Goal: Check status

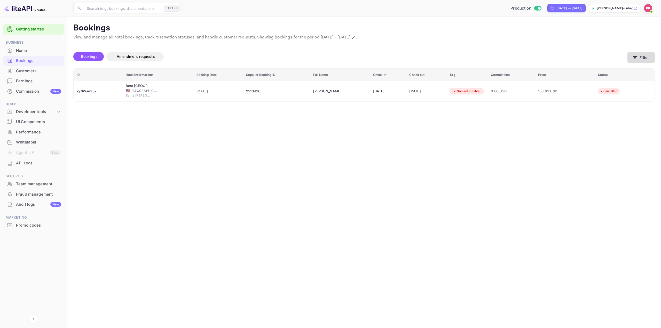
click at [635, 59] on icon "button" at bounding box center [634, 57] width 5 height 5
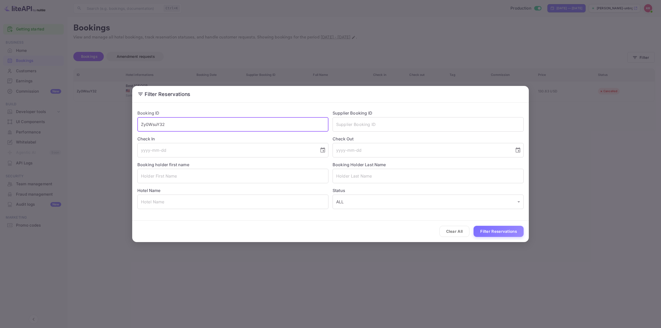
drag, startPoint x: 197, startPoint y: 123, endPoint x: 42, endPoint y: 98, distance: 156.6
click at [63, 116] on div "Filter Reservations Booking ID Zy0WsuY32 ​ Supplier Booking ID ​ Check In ​ Che…" at bounding box center [330, 164] width 661 height 328
click at [359, 175] on input "text" at bounding box center [427, 176] width 191 height 14
paste input "[PERSON_NAME]"
type input "[PERSON_NAME]"
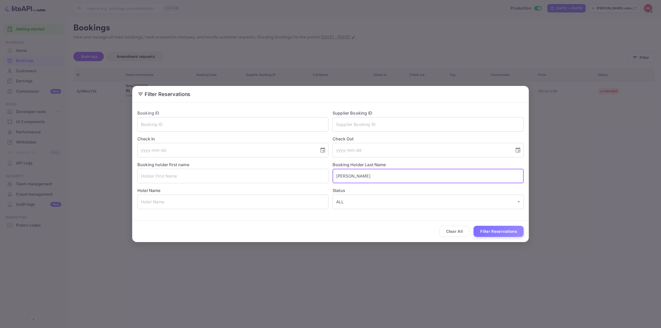
click at [493, 230] on button "Filter Reservations" at bounding box center [498, 231] width 50 height 11
click at [507, 226] on button "Filter Reservations" at bounding box center [498, 231] width 50 height 11
click at [505, 229] on button "Filter Reservations" at bounding box center [498, 231] width 50 height 11
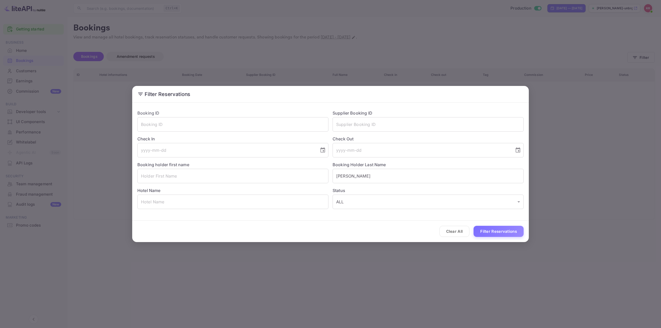
click at [599, 205] on div "Filter Reservations Booking ID ​ Supplier Booking ID ​ Check In ​ Check Out ​ B…" at bounding box center [330, 164] width 661 height 328
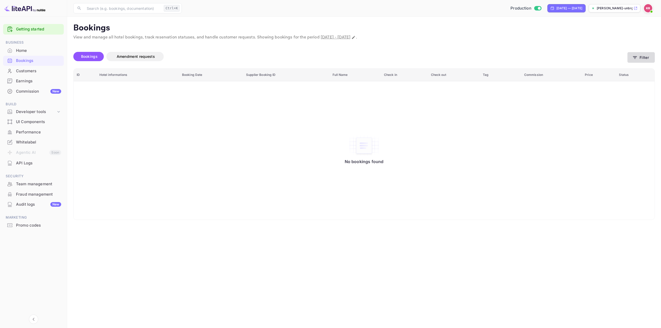
click at [639, 55] on button "Filter" at bounding box center [640, 57] width 27 height 11
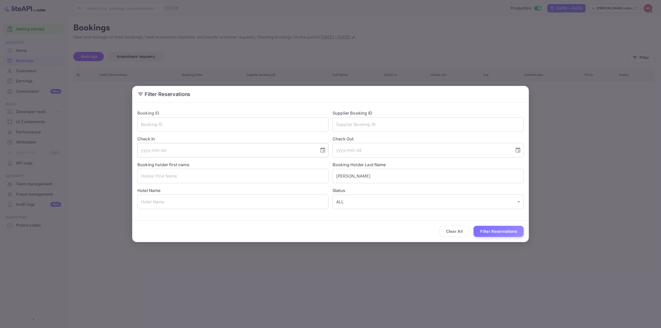
click at [322, 151] on icon "Choose date" at bounding box center [322, 150] width 6 height 6
click at [230, 207] on button "19" at bounding box center [225, 209] width 7 height 7
type input "[DATE]"
click at [487, 226] on button "Filter Reservations" at bounding box center [498, 231] width 50 height 11
click at [489, 231] on button "Filter Reservations" at bounding box center [498, 231] width 50 height 11
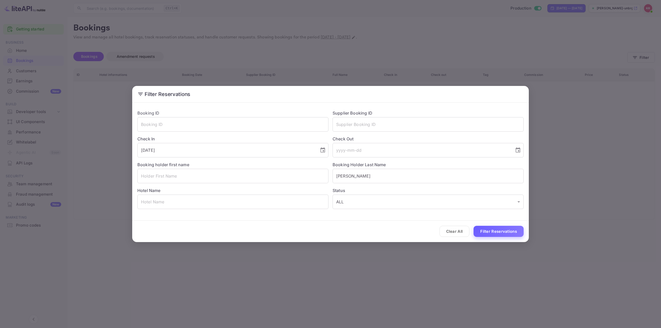
click at [489, 231] on button "Filter Reservations" at bounding box center [498, 231] width 50 height 11
click at [192, 46] on div "Filter Reservations Booking ID ​ Supplier Booking ID ​ Check In [DATE] ​ Check …" at bounding box center [330, 164] width 661 height 328
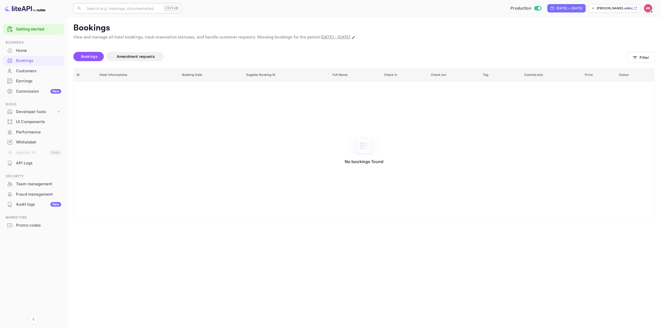
click at [123, 9] on input "text" at bounding box center [123, 8] width 78 height 10
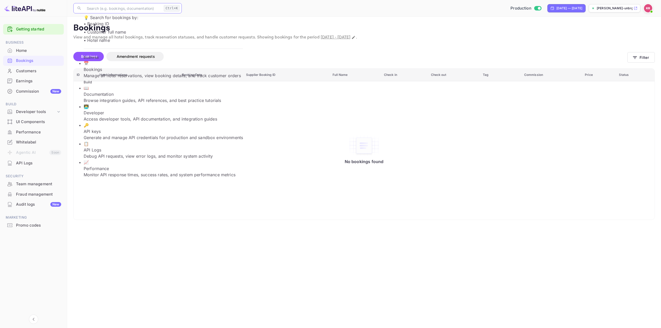
paste input "[PERSON_NAME]"
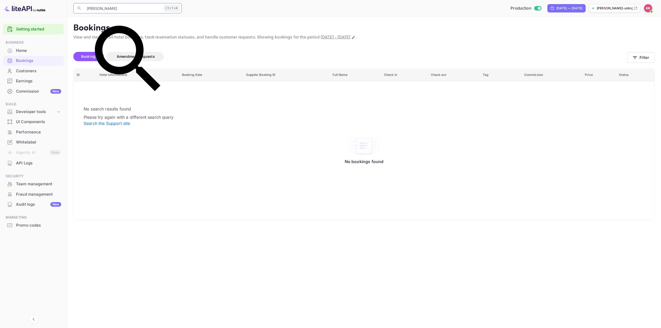
type input "[PERSON_NAME]"
click at [198, 114] on div "No bookings found" at bounding box center [364, 150] width 570 height 131
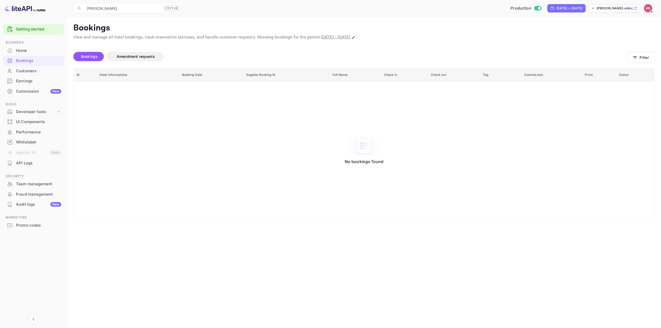
click at [31, 62] on div "Bookings" at bounding box center [38, 61] width 45 height 6
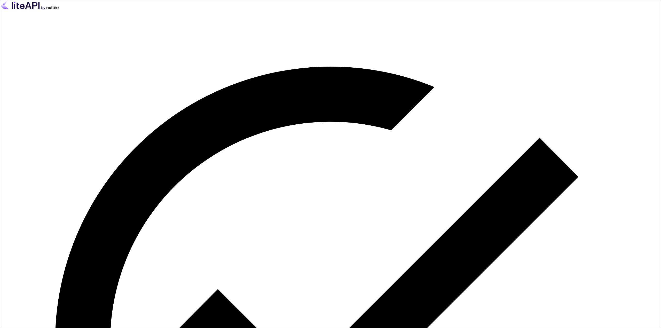
type input "[EMAIL_ADDRESS][DOMAIN_NAME]"
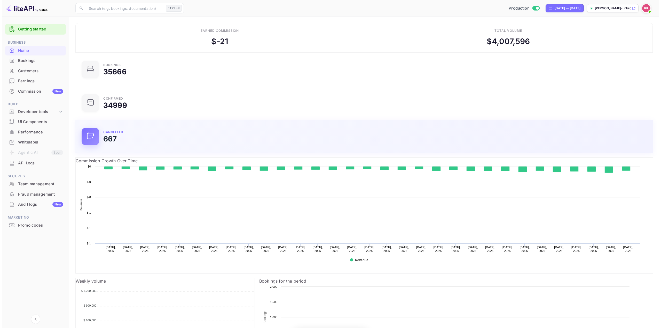
scroll to position [80, 185]
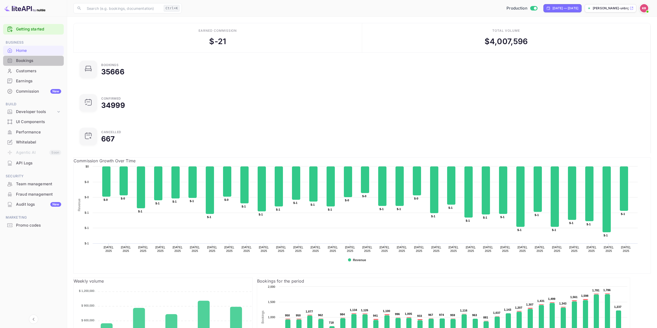
click at [22, 58] on div "Bookings" at bounding box center [38, 61] width 45 height 6
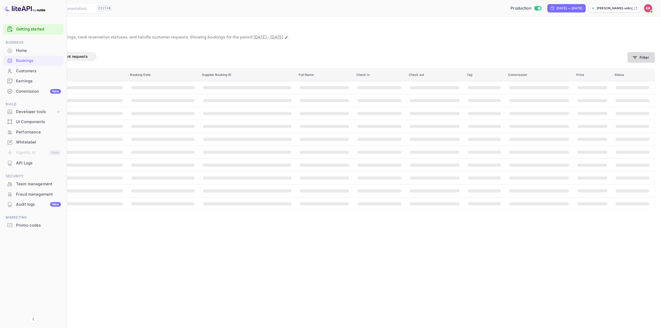
click at [641, 57] on button "Filter" at bounding box center [640, 57] width 27 height 11
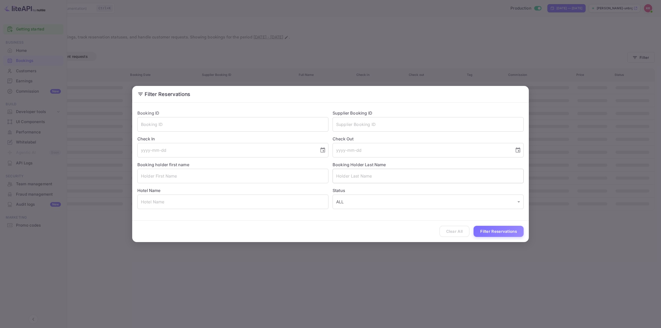
click at [383, 180] on input "text" at bounding box center [427, 176] width 191 height 14
paste input "[PERSON_NAME]"
type input "[PERSON_NAME]"
click at [494, 236] on div "Clear All Filter Reservations" at bounding box center [330, 231] width 396 height 21
click at [494, 235] on button "Filter Reservations" at bounding box center [498, 231] width 50 height 11
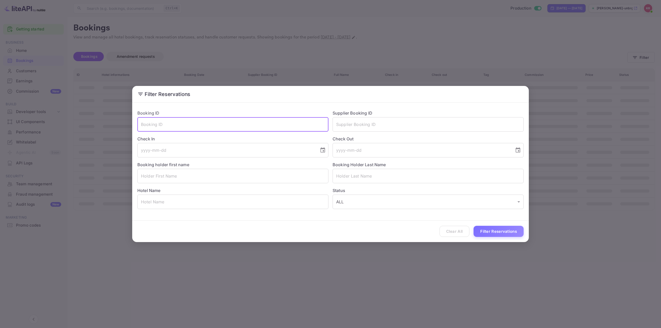
click at [175, 122] on input "text" at bounding box center [232, 124] width 191 height 14
paste input "SyspyeUKF"
type input "SyspyeUKF"
click at [490, 229] on button "Filter Reservations" at bounding box center [498, 231] width 50 height 11
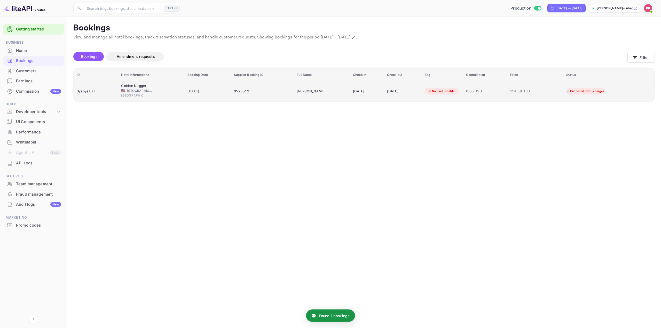
click at [507, 95] on td "0.00 USD" at bounding box center [485, 91] width 44 height 20
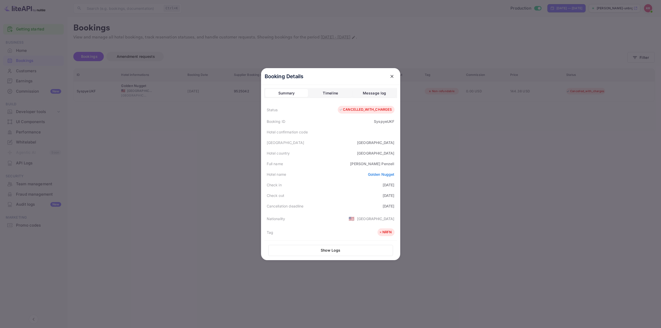
click at [355, 109] on div "CANCELLED_WITH_CHARGES" at bounding box center [365, 109] width 53 height 5
click at [335, 155] on div "Hotel country United States of America" at bounding box center [330, 153] width 133 height 11
click at [326, 171] on div "Hotel name Golden Nugget" at bounding box center [330, 174] width 133 height 11
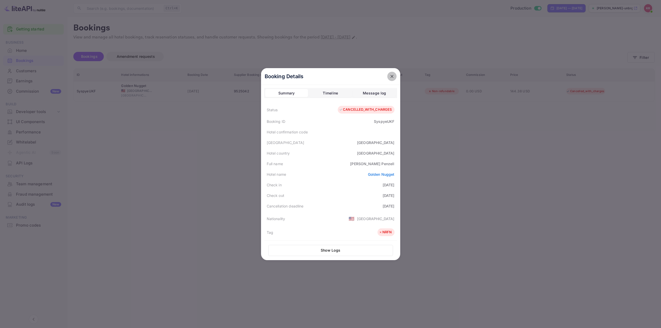
click at [389, 75] on icon "close" at bounding box center [391, 76] width 5 height 5
